Goal: Task Accomplishment & Management: Use online tool/utility

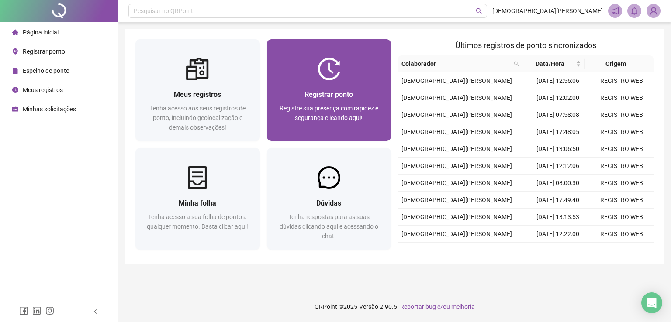
click at [337, 69] on img at bounding box center [328, 69] width 23 height 23
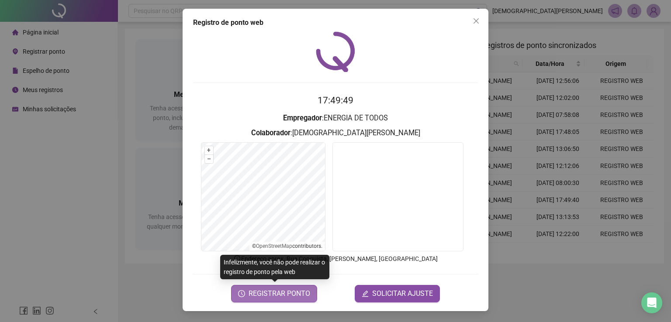
click at [268, 290] on span "REGISTRAR PONTO" at bounding box center [279, 294] width 62 height 10
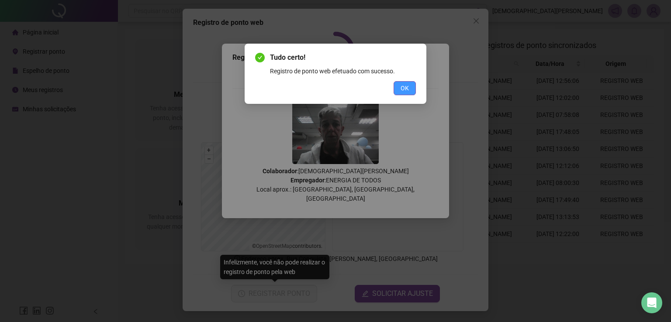
click at [407, 85] on span "OK" at bounding box center [404, 88] width 8 height 10
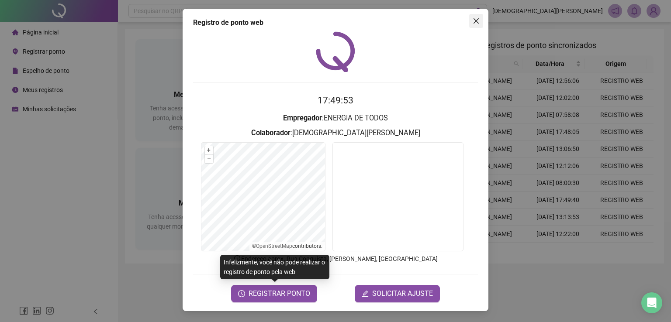
click at [472, 20] on icon "close" at bounding box center [475, 20] width 7 height 7
